Goal: Navigation & Orientation: Locate item on page

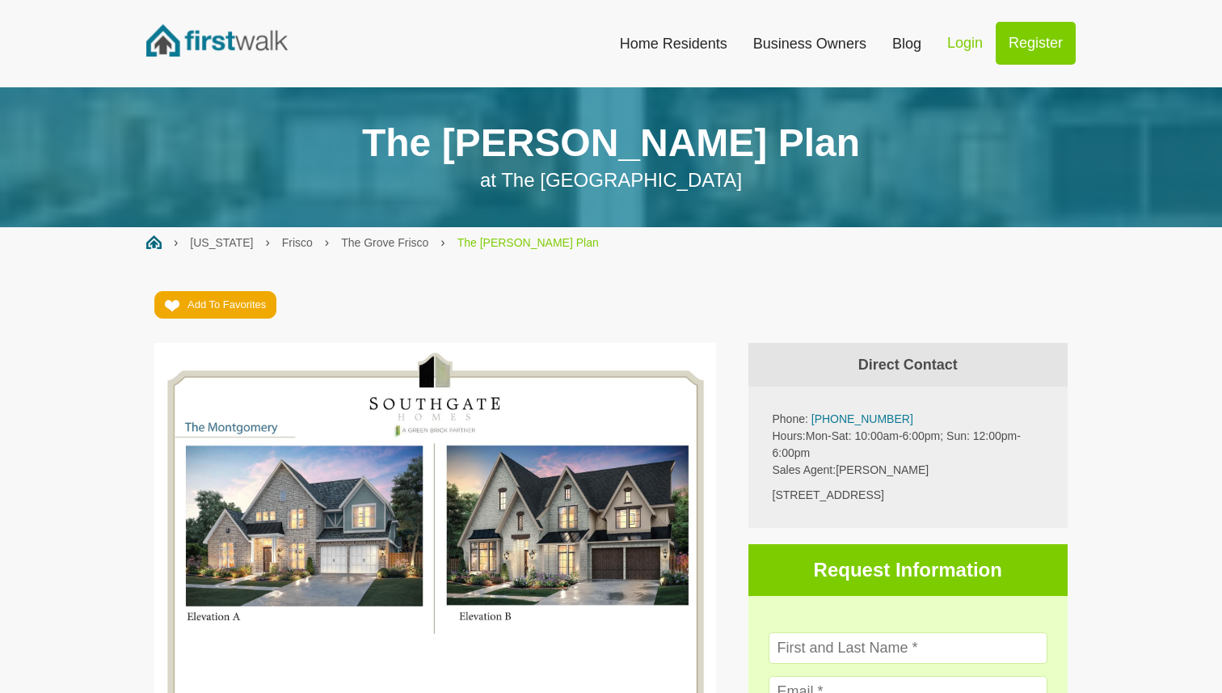
scroll to position [511, 0]
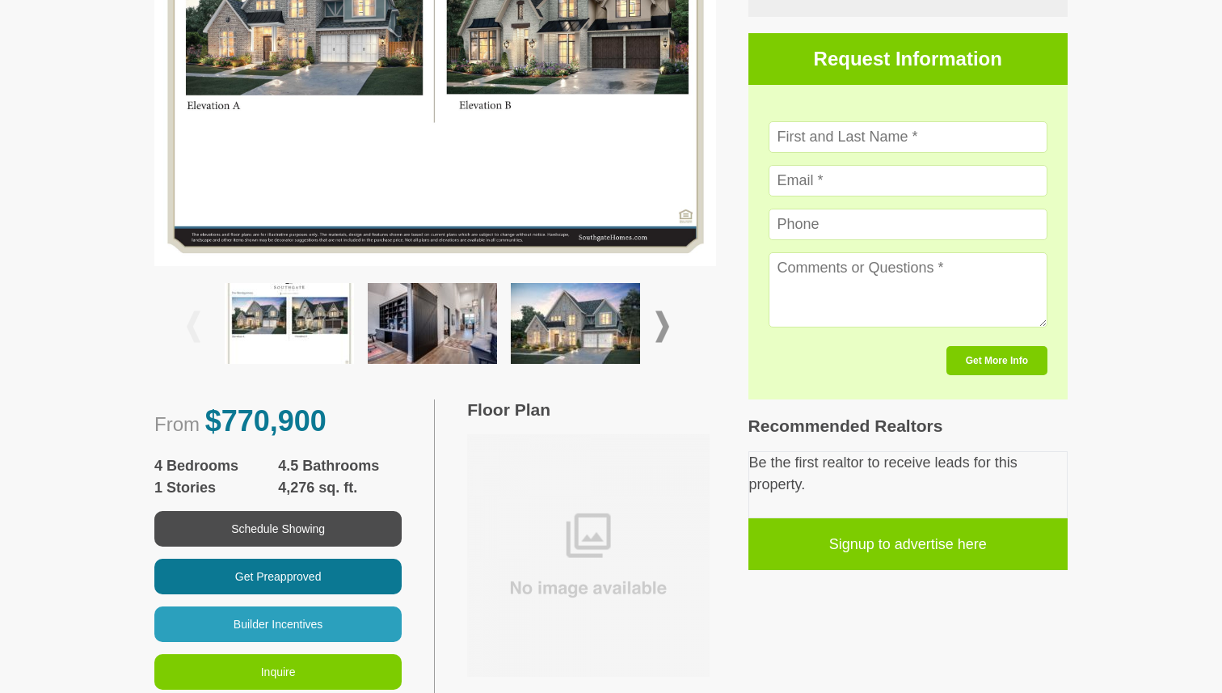
click at [663, 327] on span at bounding box center [663, 327] width 14 height 32
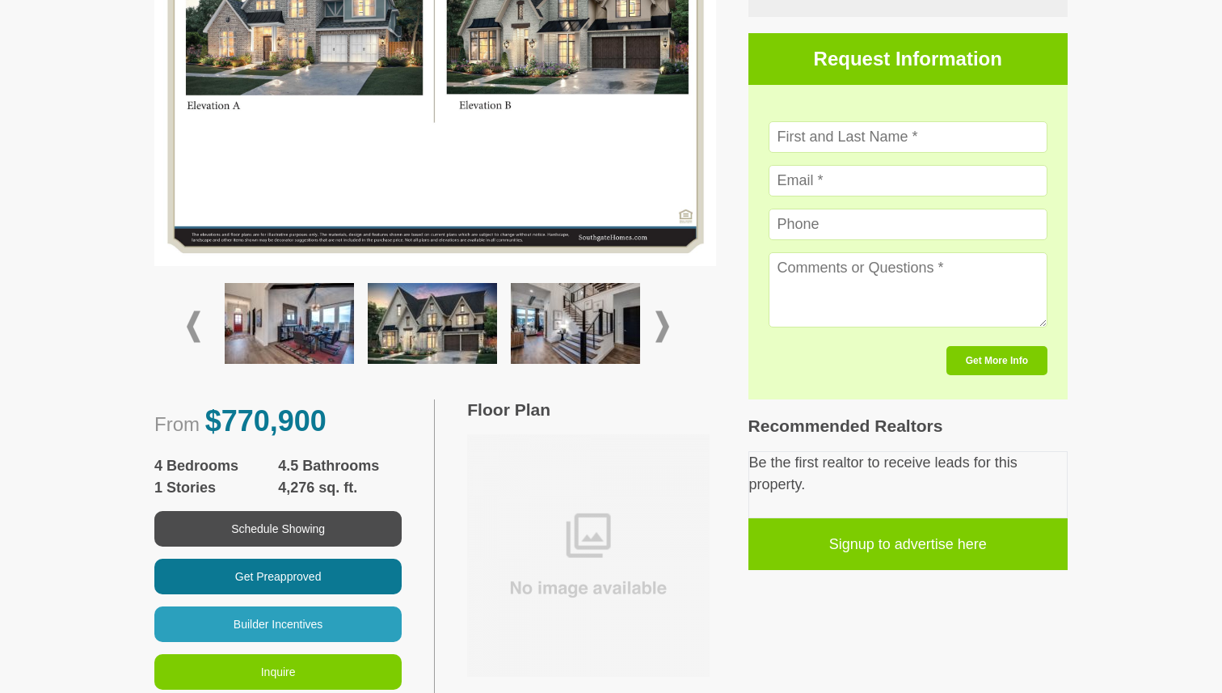
click at [663, 327] on span at bounding box center [663, 327] width 14 height 32
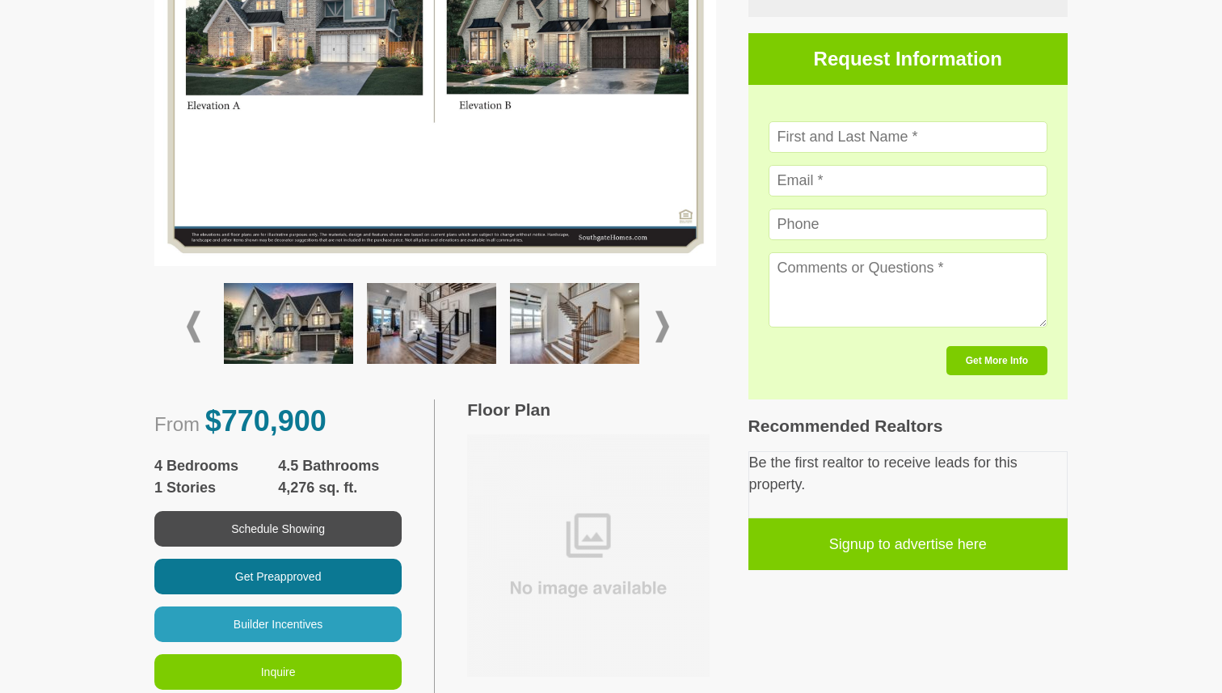
click at [663, 327] on span at bounding box center [663, 327] width 14 height 32
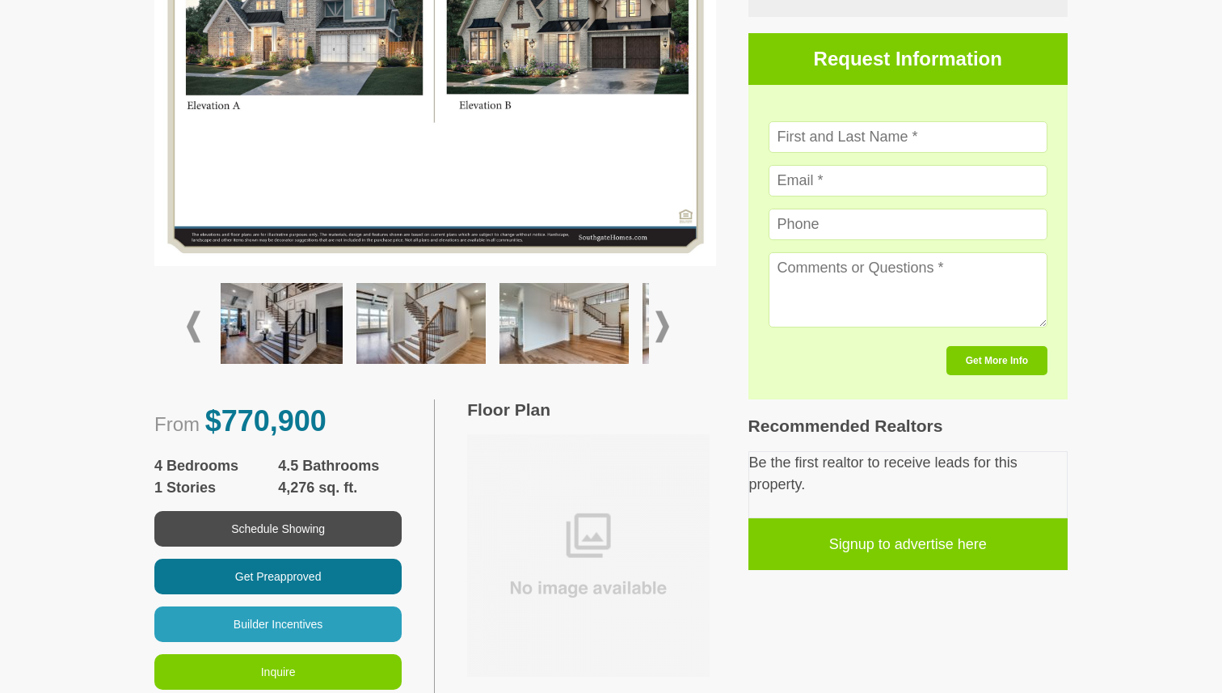
click at [663, 327] on span at bounding box center [663, 327] width 14 height 32
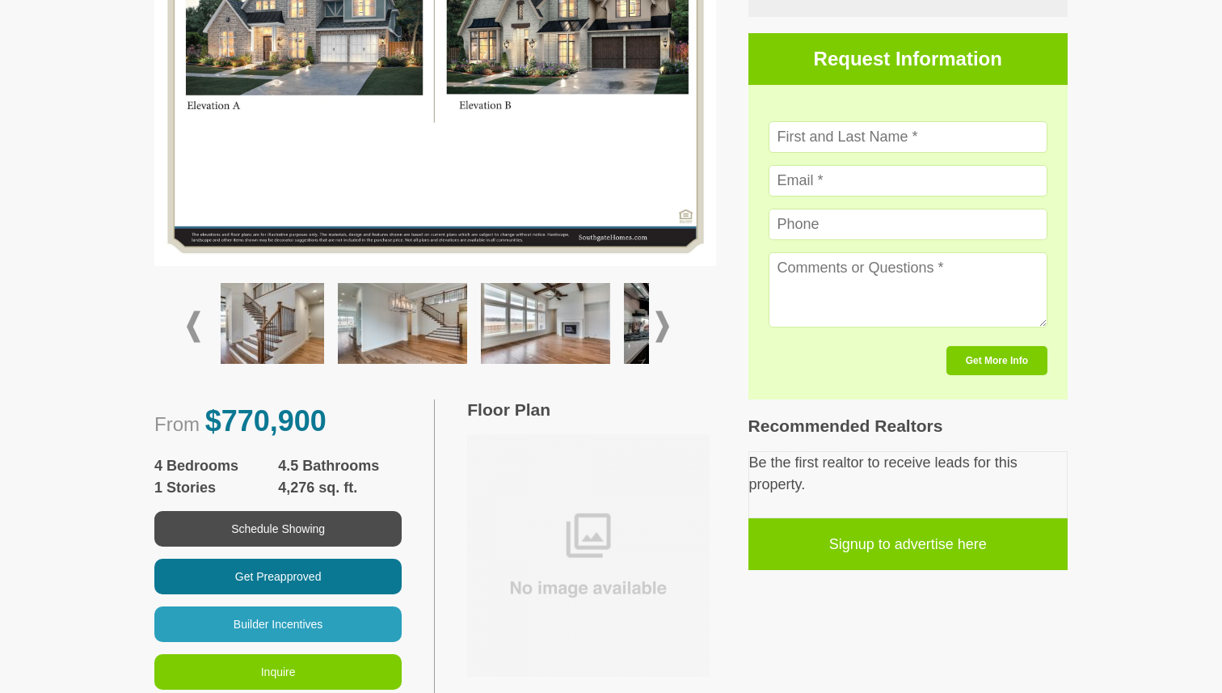
click at [663, 327] on span at bounding box center [663, 327] width 14 height 32
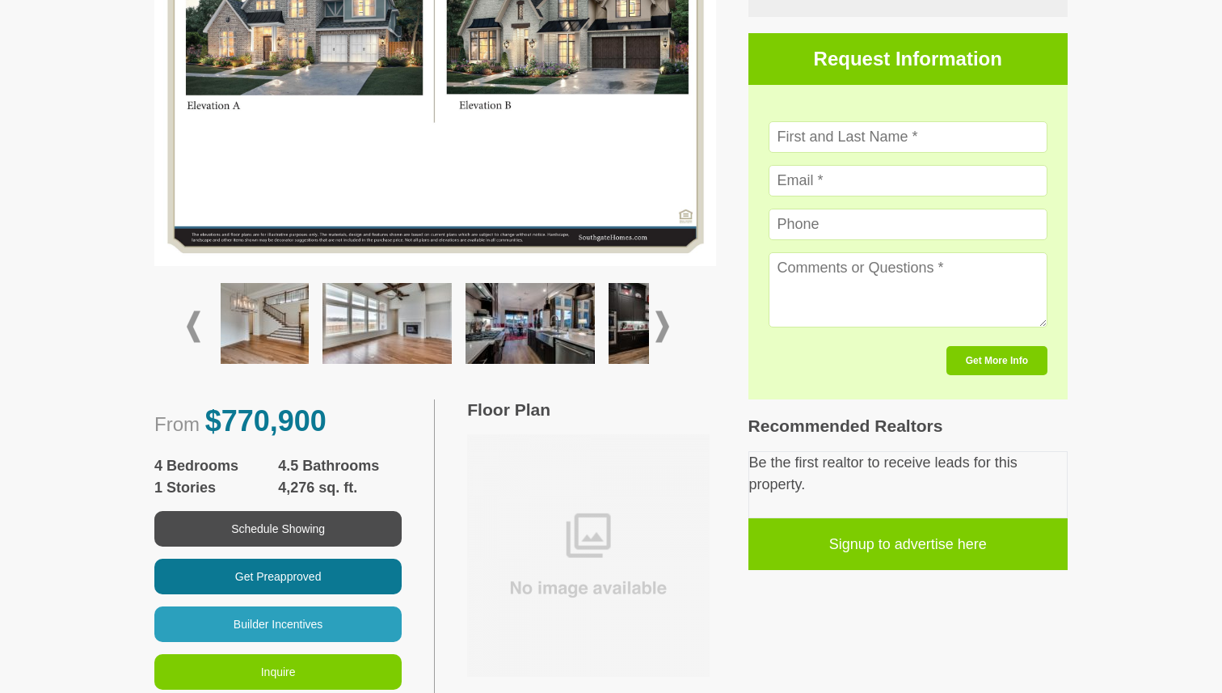
click at [663, 327] on span at bounding box center [663, 327] width 14 height 32
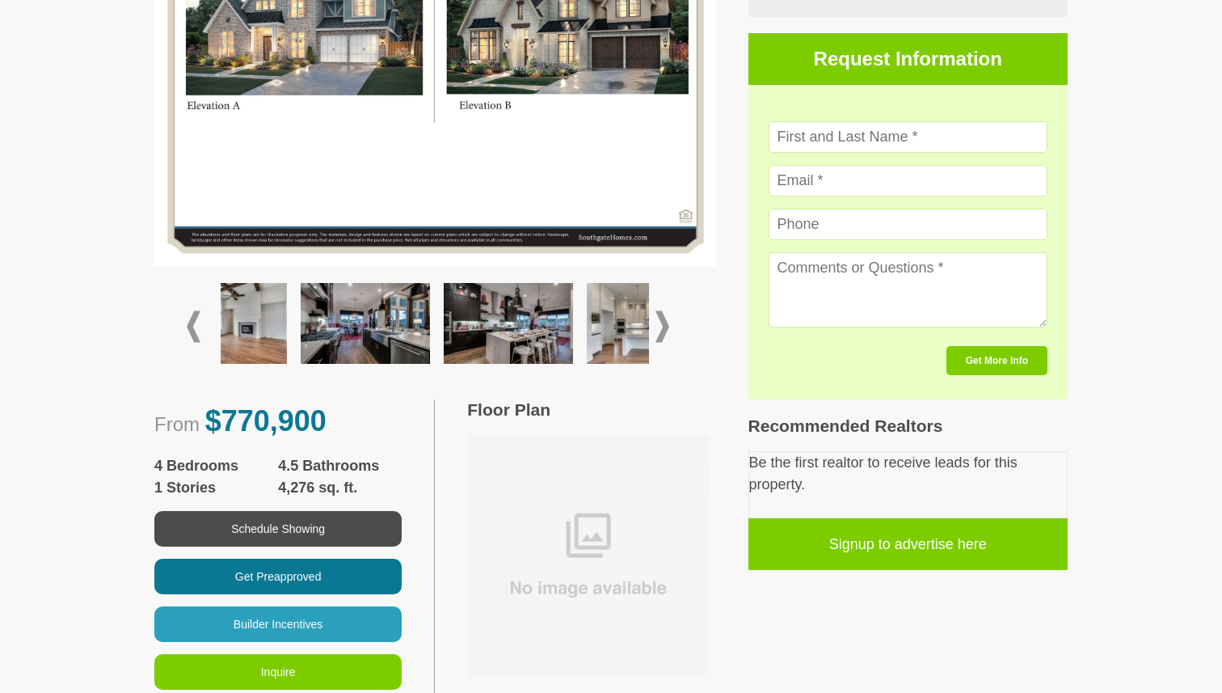
click at [663, 327] on span at bounding box center [663, 327] width 14 height 32
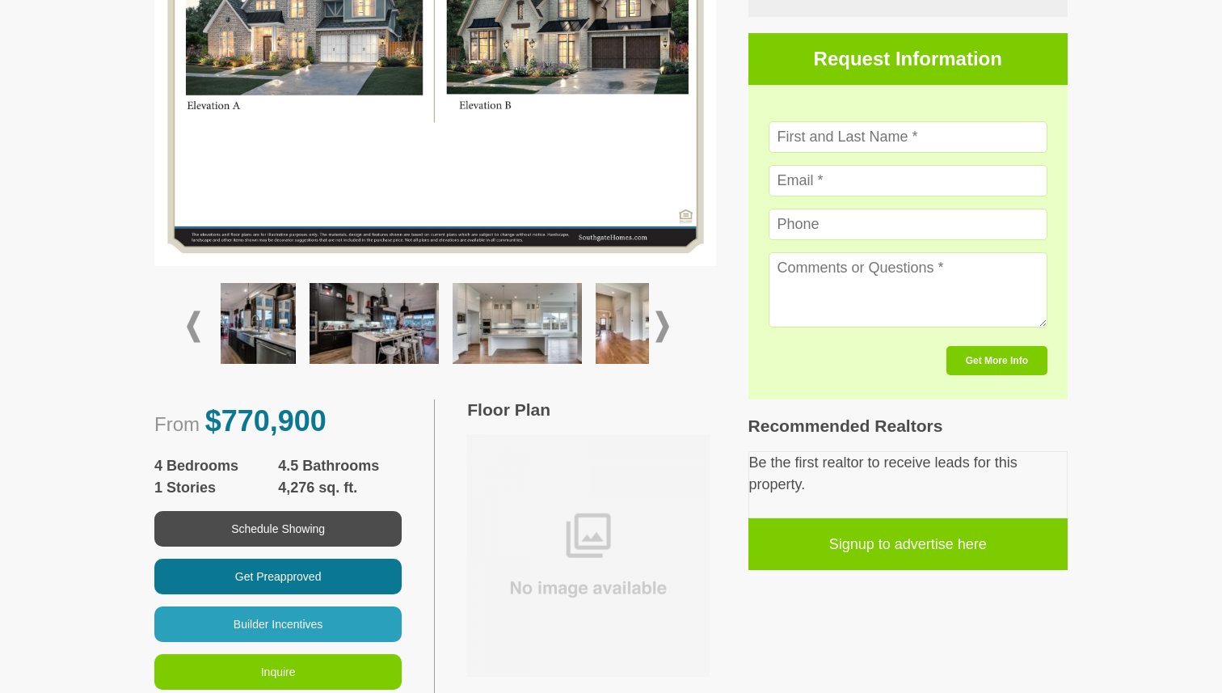
click at [663, 327] on span at bounding box center [663, 327] width 14 height 32
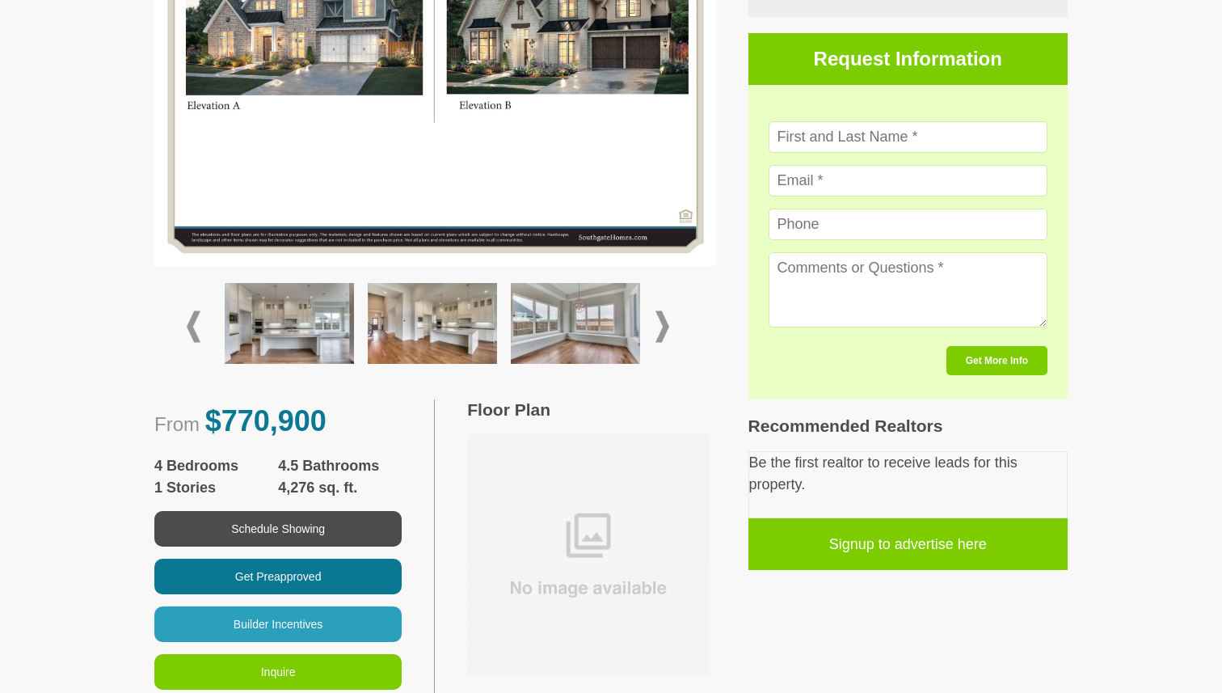
click at [663, 327] on span at bounding box center [663, 327] width 14 height 32
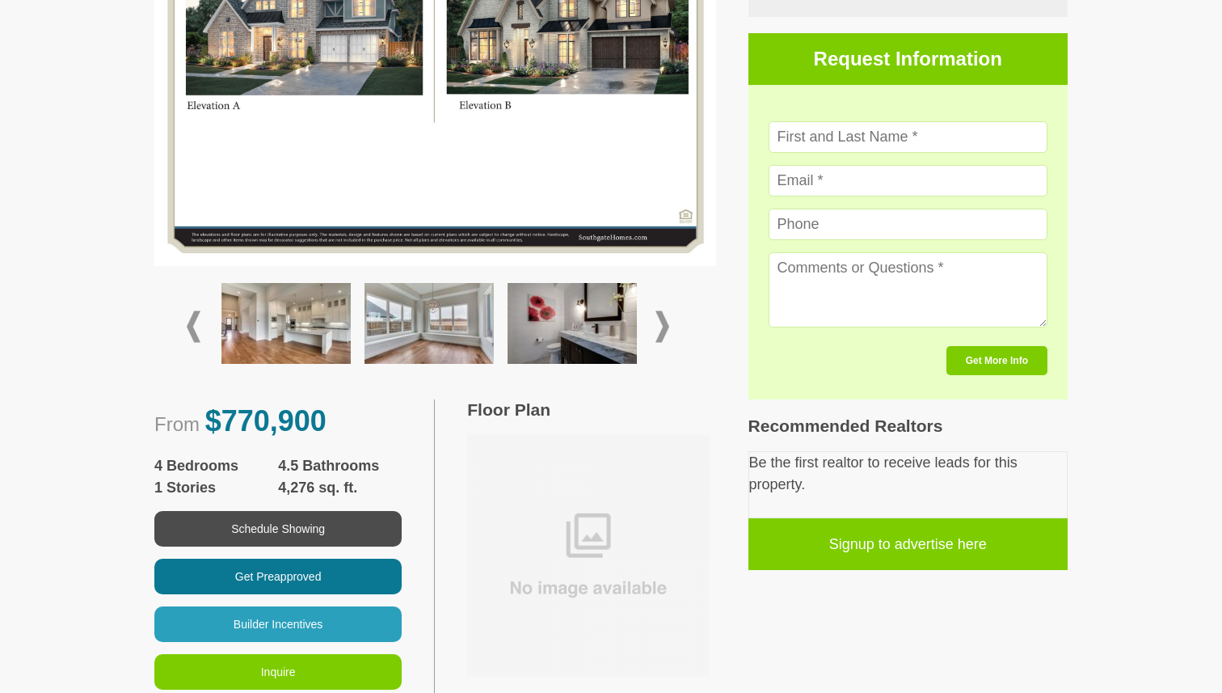
click at [663, 327] on span at bounding box center [663, 327] width 14 height 32
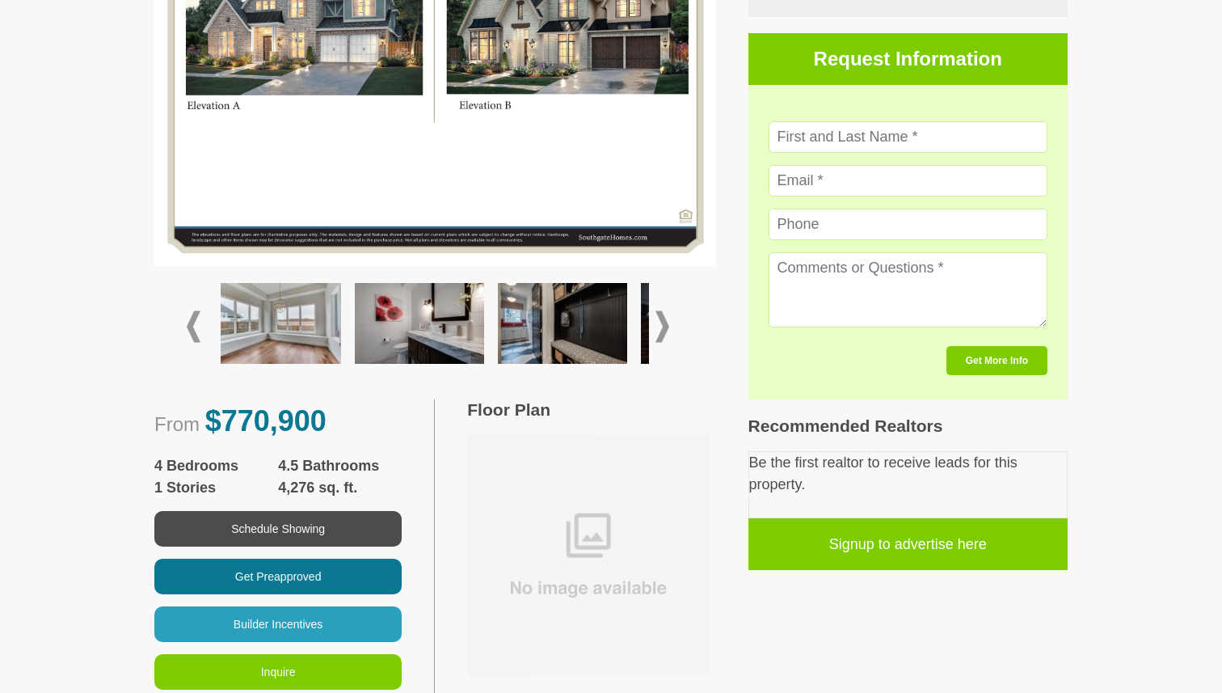
click at [663, 327] on span at bounding box center [663, 327] width 14 height 32
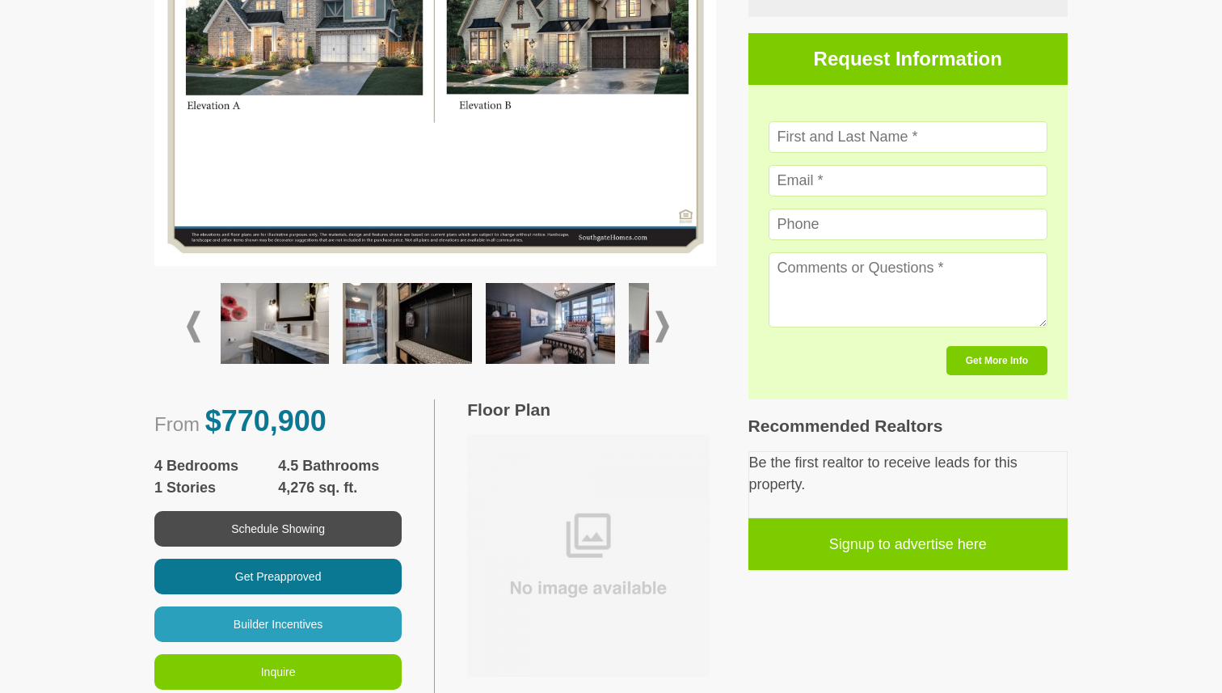
click at [663, 327] on span at bounding box center [663, 327] width 14 height 32
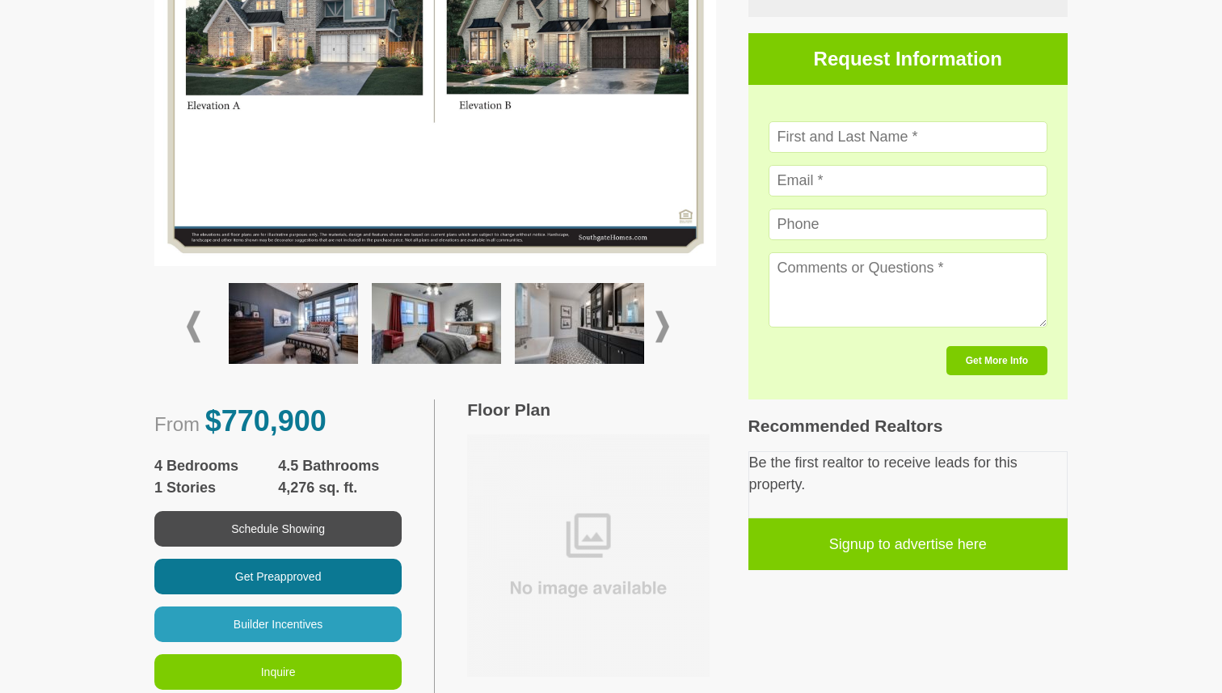
click at [589, 547] on img at bounding box center [588, 555] width 243 height 243
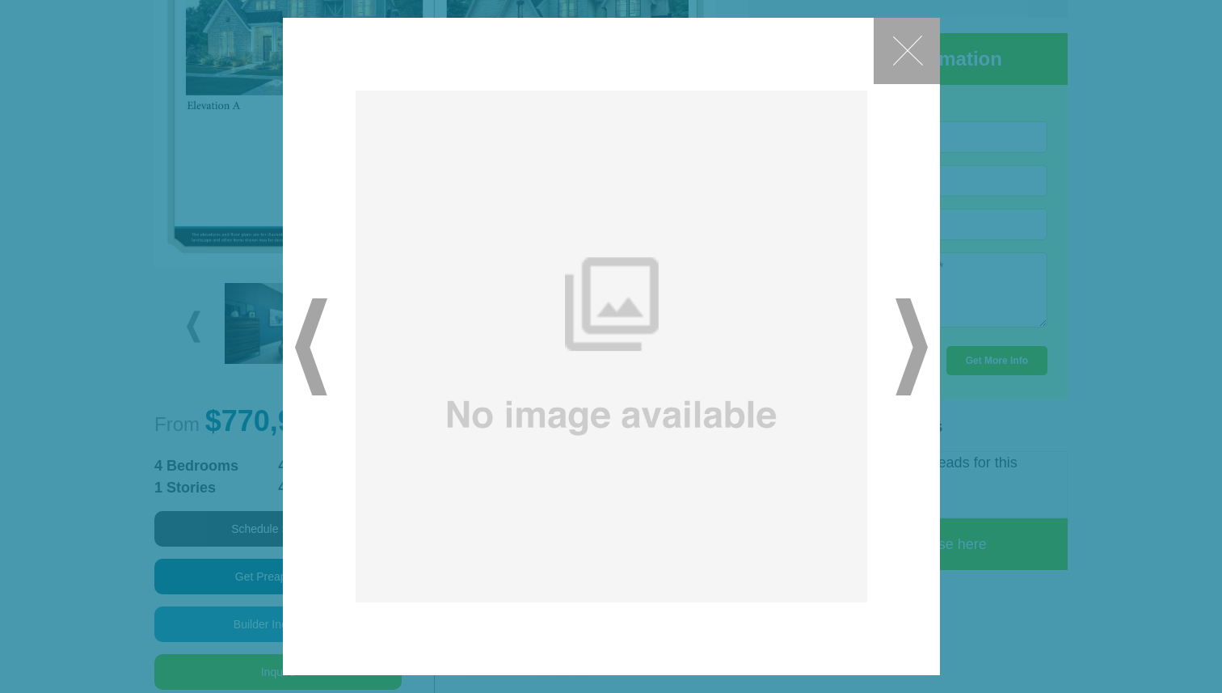
click at [902, 69] on button "✕" at bounding box center [907, 51] width 66 height 66
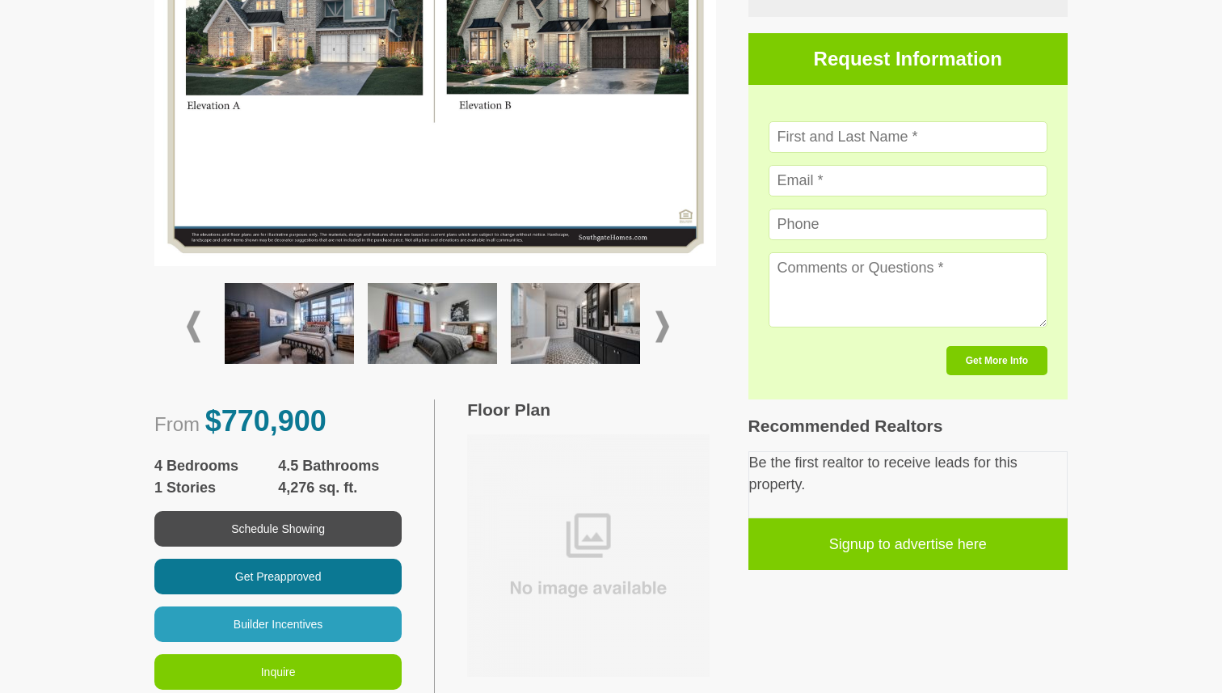
click at [665, 323] on span at bounding box center [663, 327] width 14 height 32
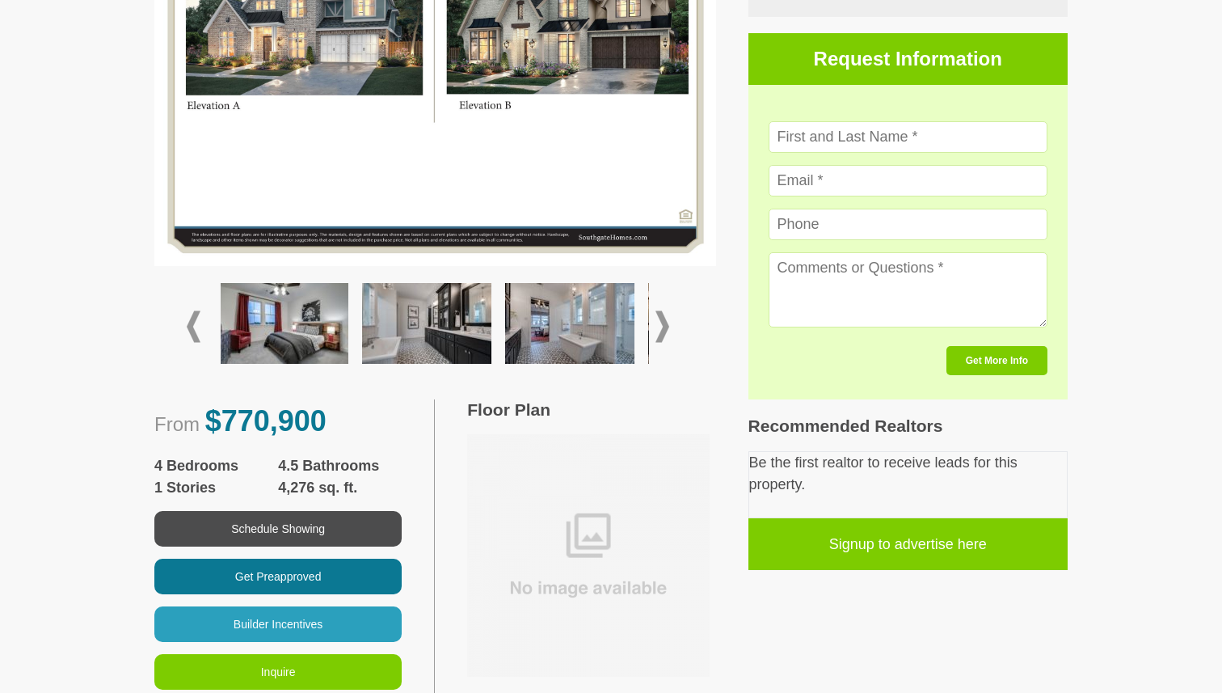
click at [665, 323] on span at bounding box center [663, 327] width 14 height 32
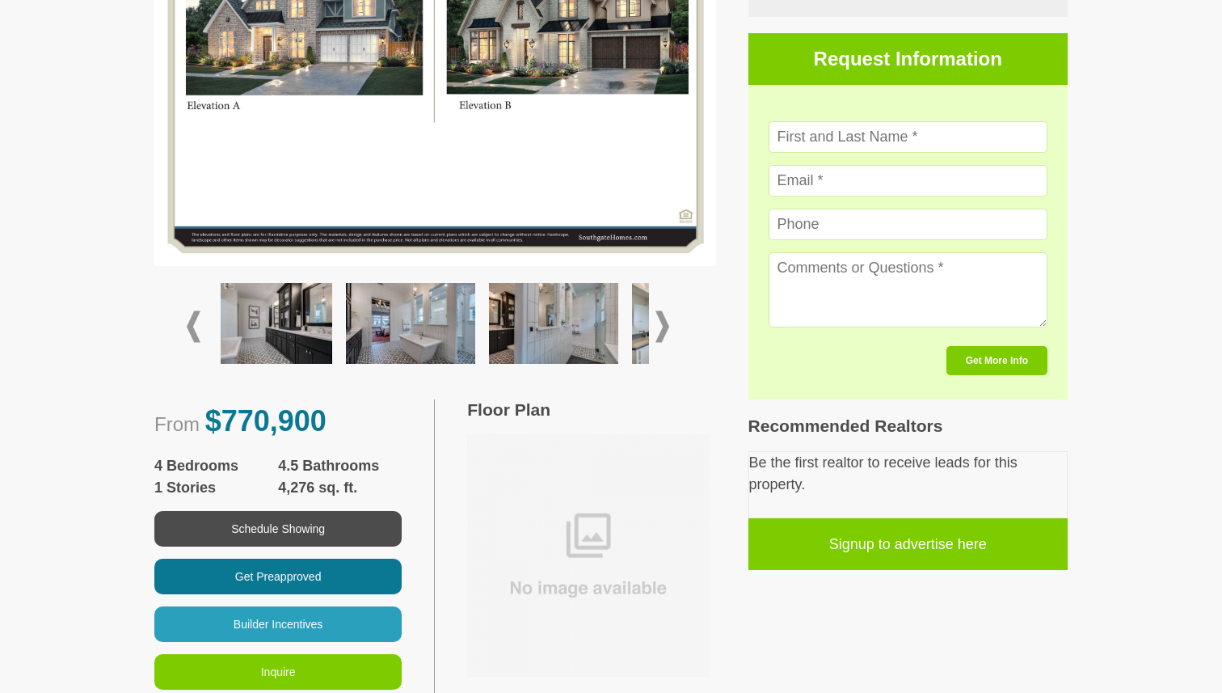
click at [665, 323] on span at bounding box center [663, 327] width 14 height 32
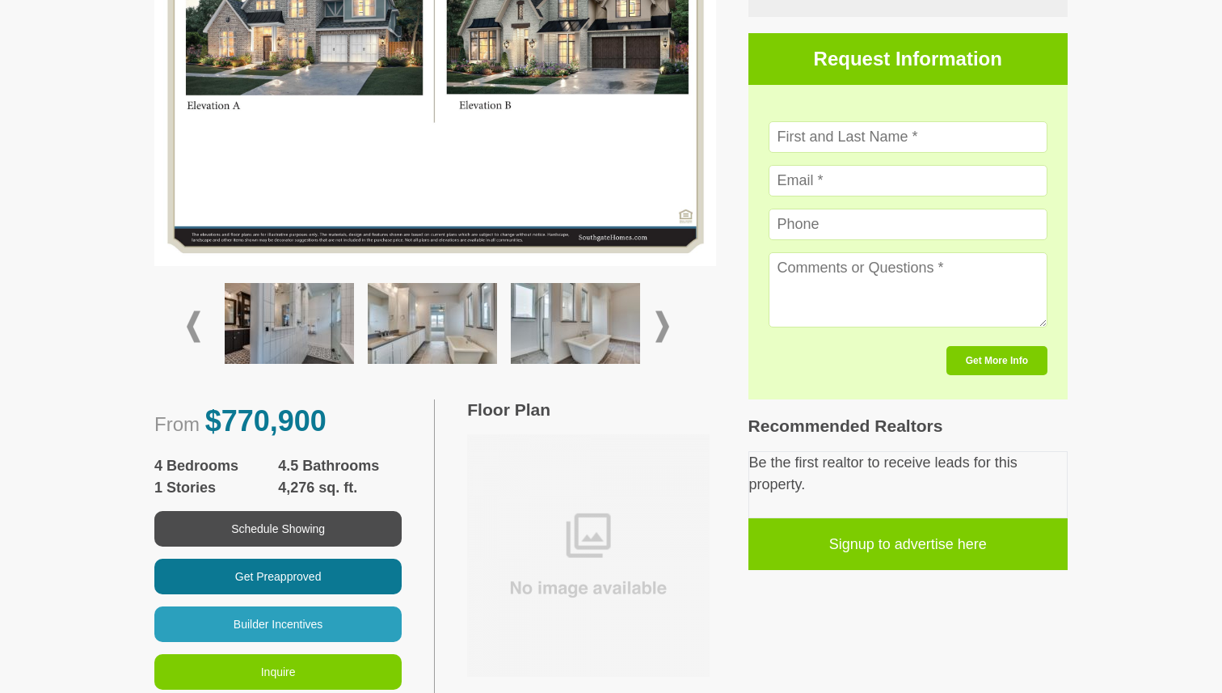
click at [665, 323] on span at bounding box center [663, 327] width 14 height 32
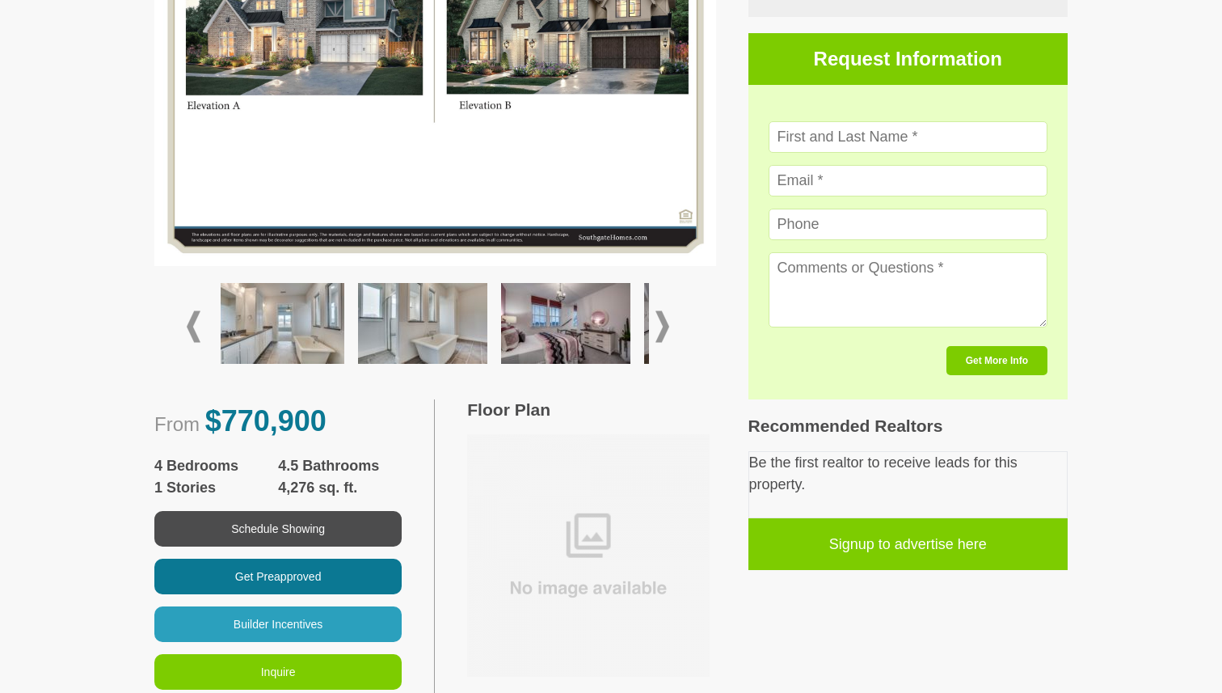
click at [665, 323] on span at bounding box center [663, 327] width 14 height 32
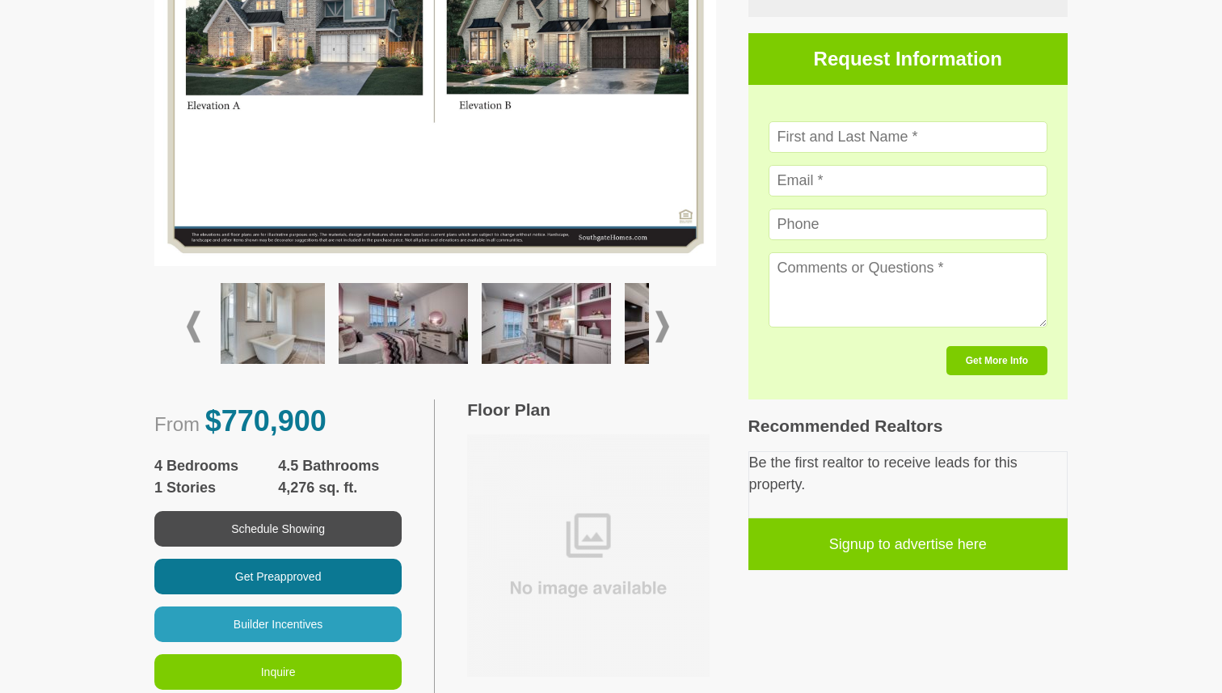
click at [665, 323] on span at bounding box center [663, 327] width 14 height 32
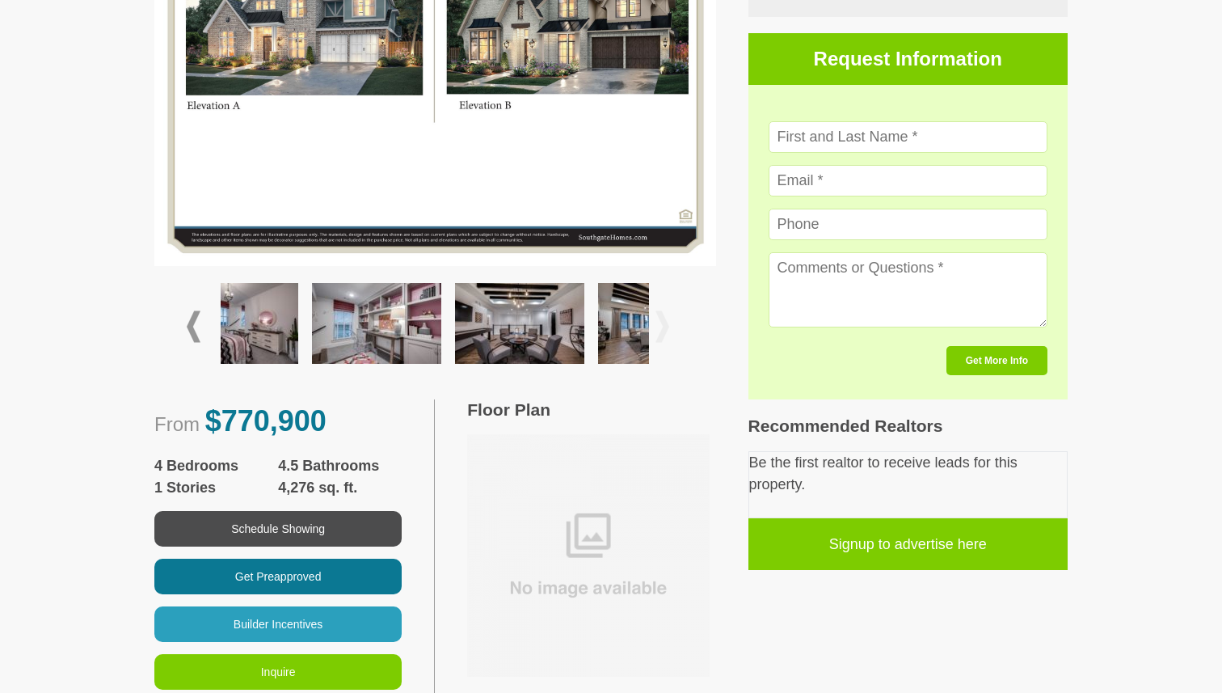
click at [665, 323] on span at bounding box center [663, 327] width 14 height 32
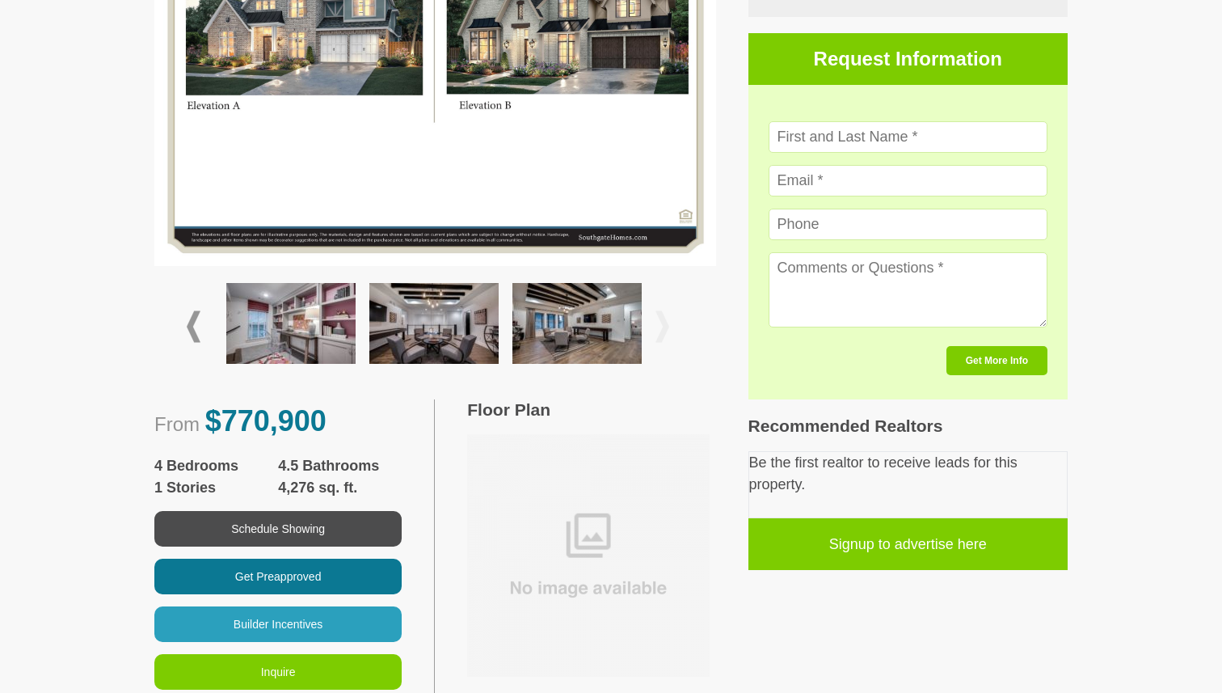
click at [665, 323] on span at bounding box center [663, 327] width 14 height 32
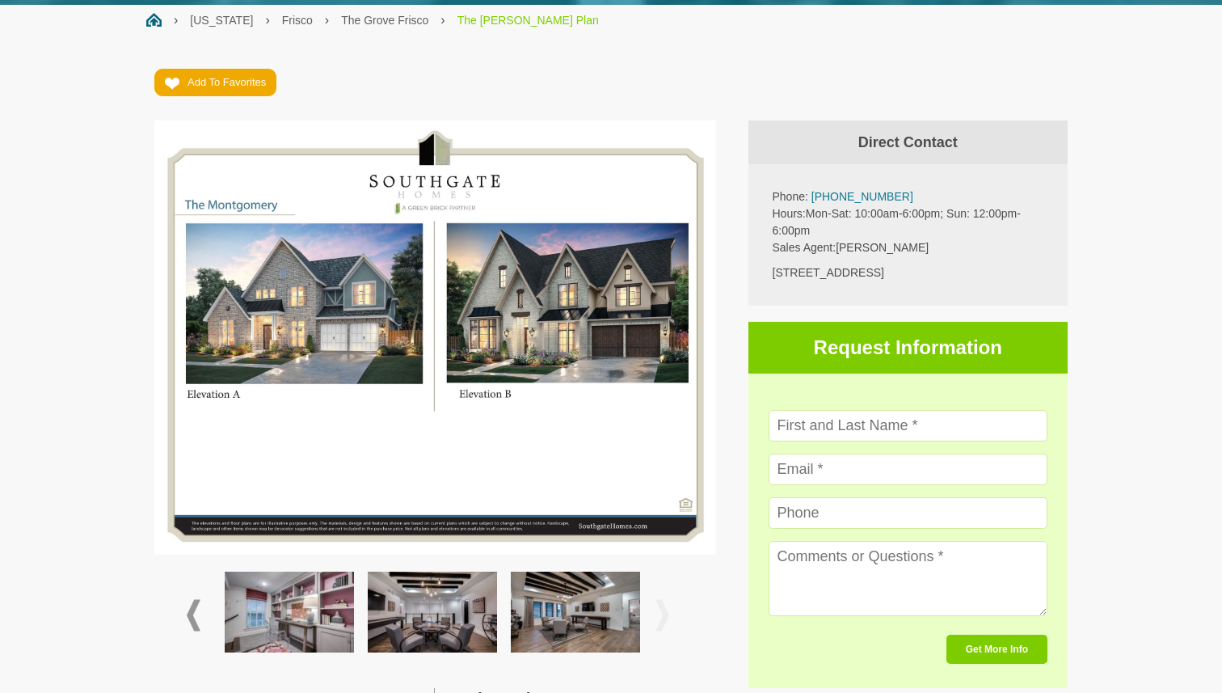
scroll to position [221, 0]
